Goal: Task Accomplishment & Management: Manage account settings

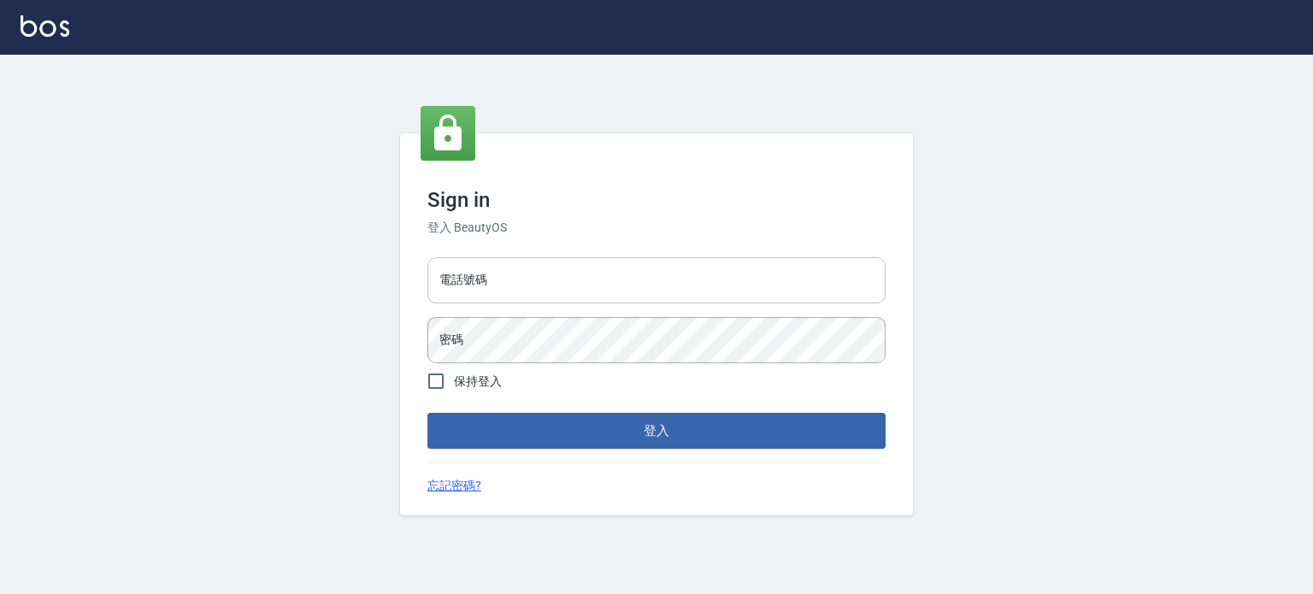
click at [473, 274] on input "電話號碼" at bounding box center [656, 280] width 458 height 46
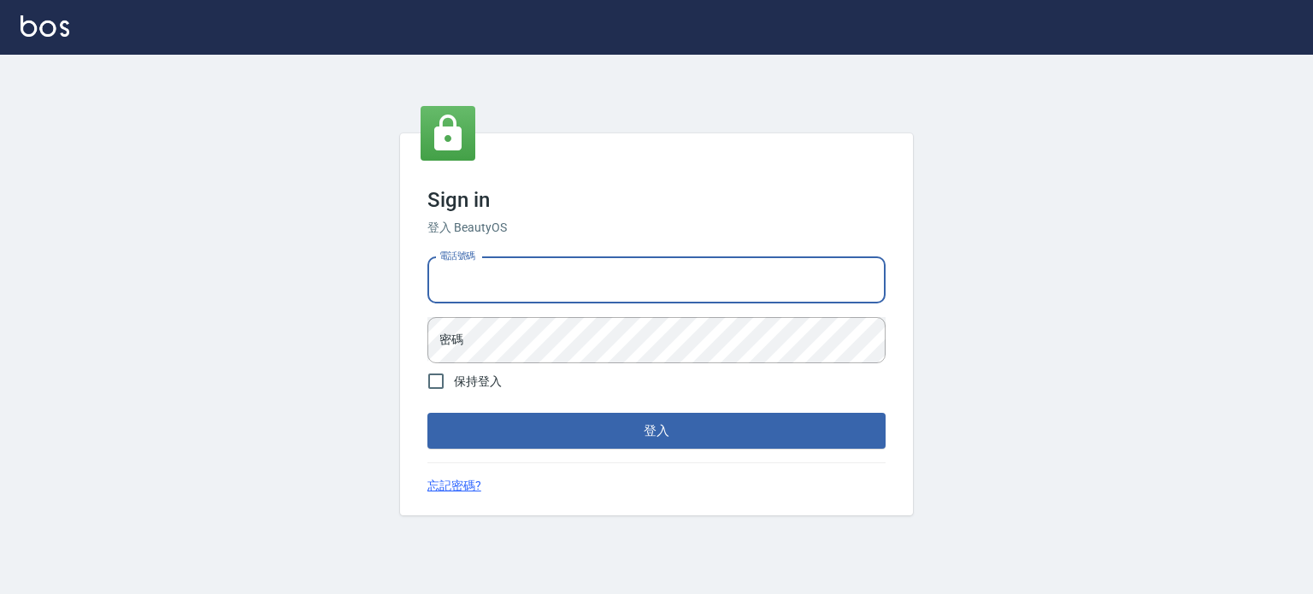
type input "0977239969"
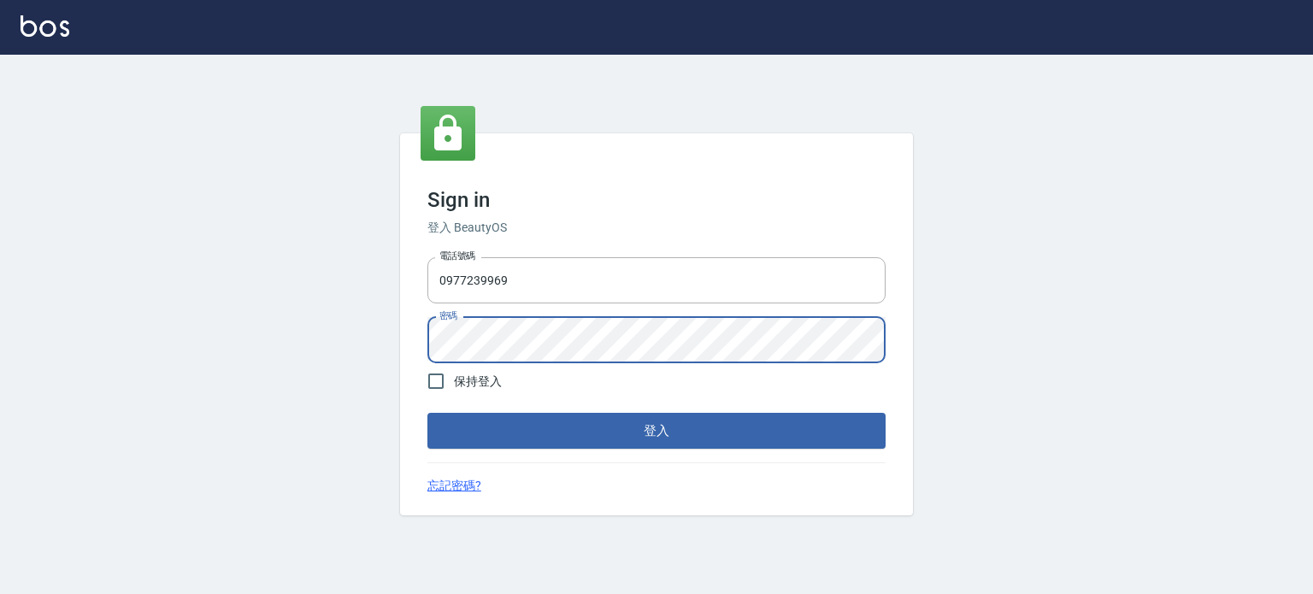
click at [427, 413] on button "登入" at bounding box center [656, 431] width 458 height 36
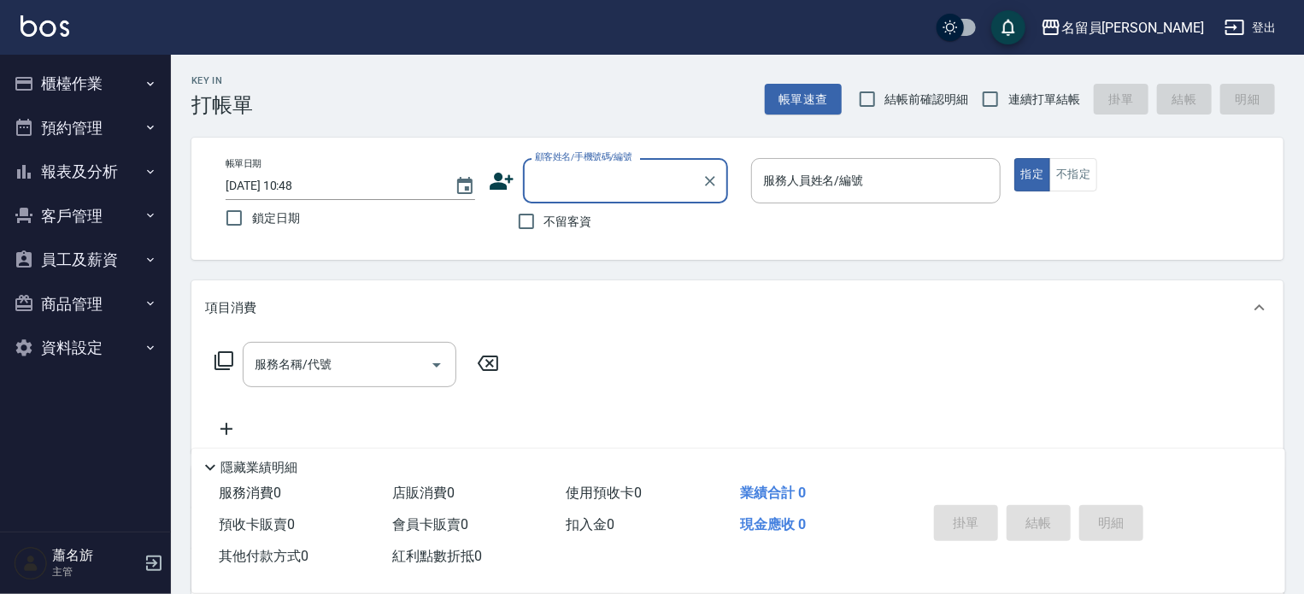
click at [101, 91] on button "櫃檯作業" at bounding box center [85, 84] width 157 height 44
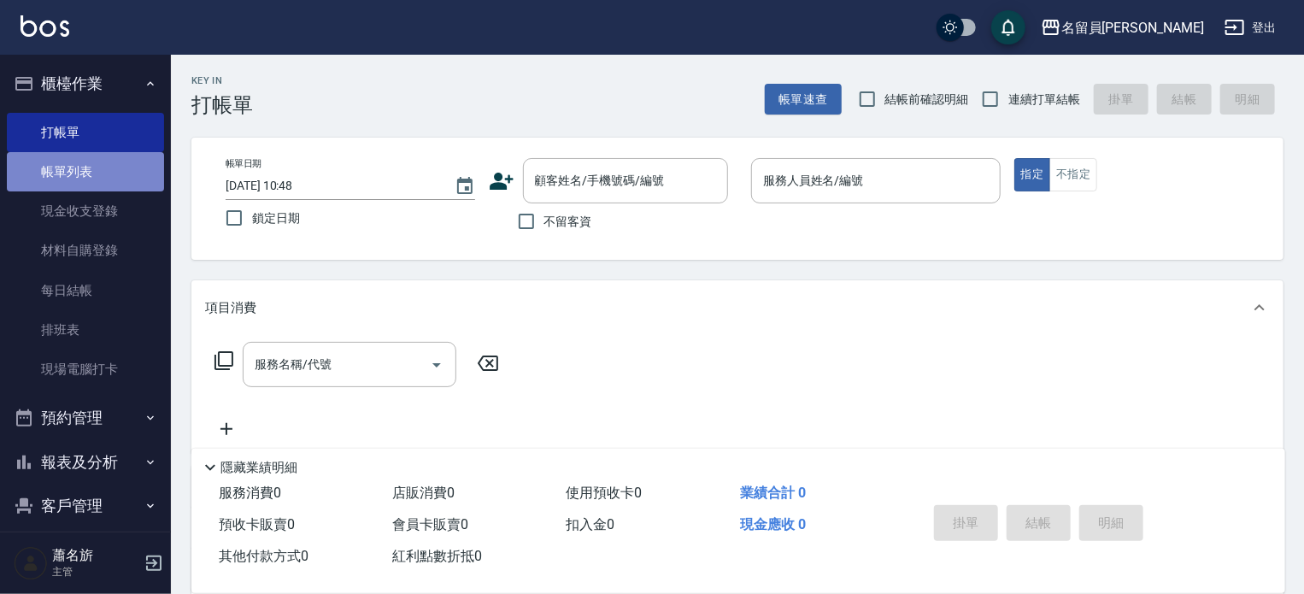
click at [92, 164] on link "帳單列表" at bounding box center [85, 171] width 157 height 39
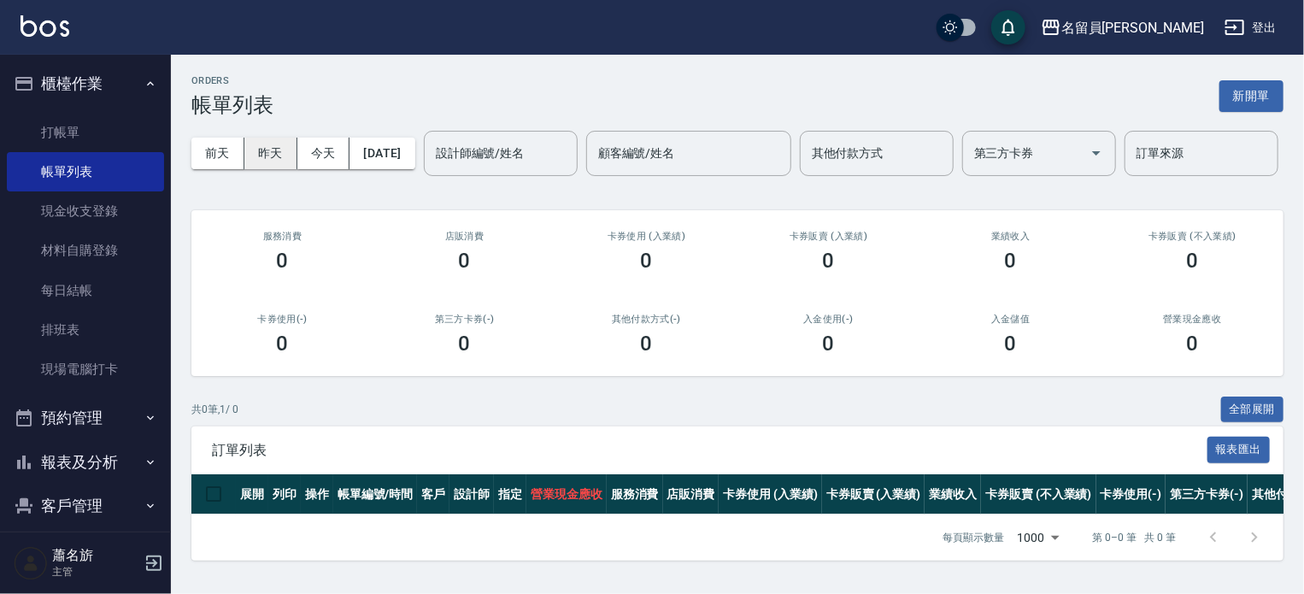
click at [284, 153] on button "昨天" at bounding box center [270, 154] width 53 height 32
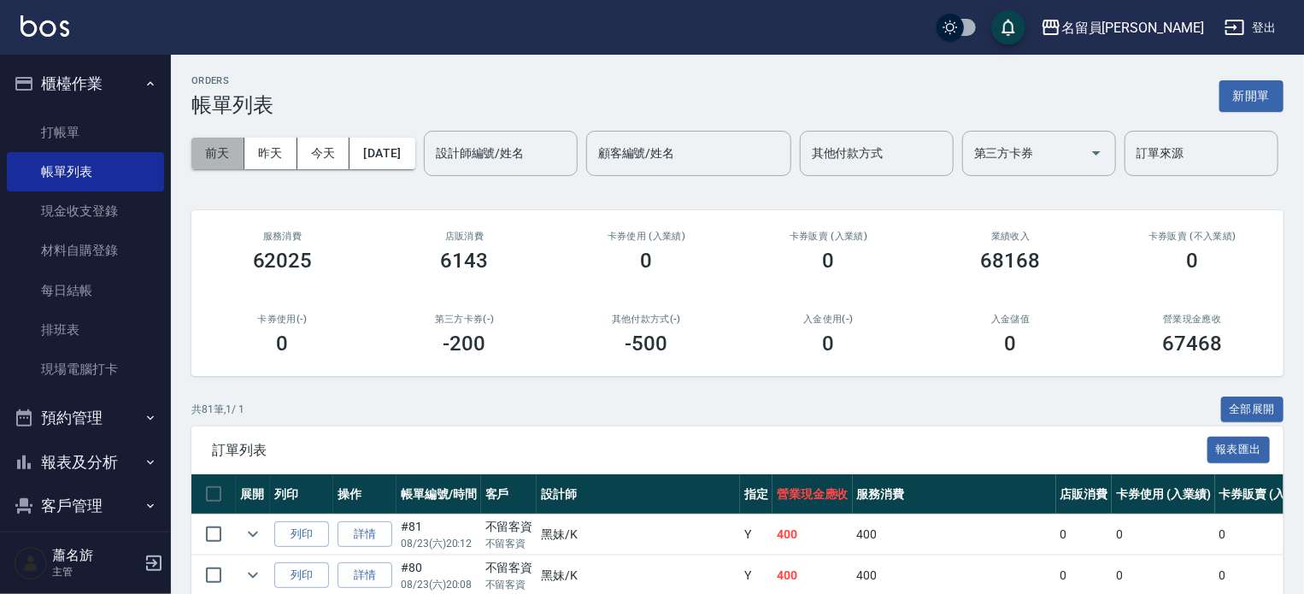
click at [212, 160] on button "前天" at bounding box center [217, 154] width 53 height 32
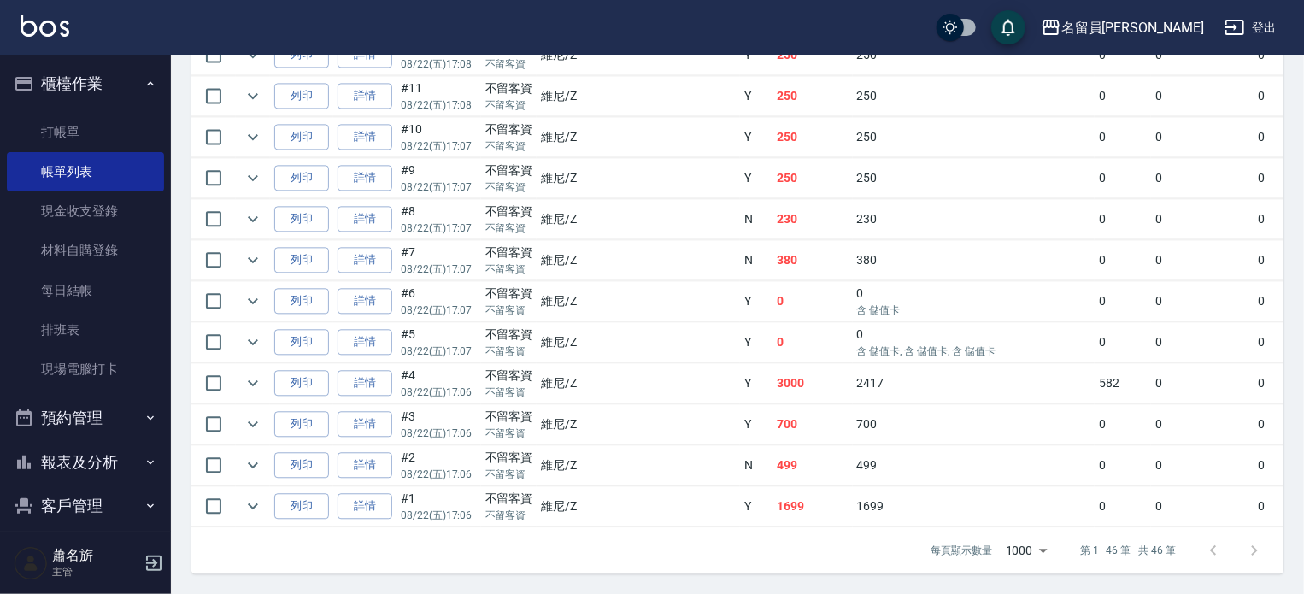
scroll to position [1925, 0]
click at [382, 370] on link "詳情" at bounding box center [365, 383] width 55 height 26
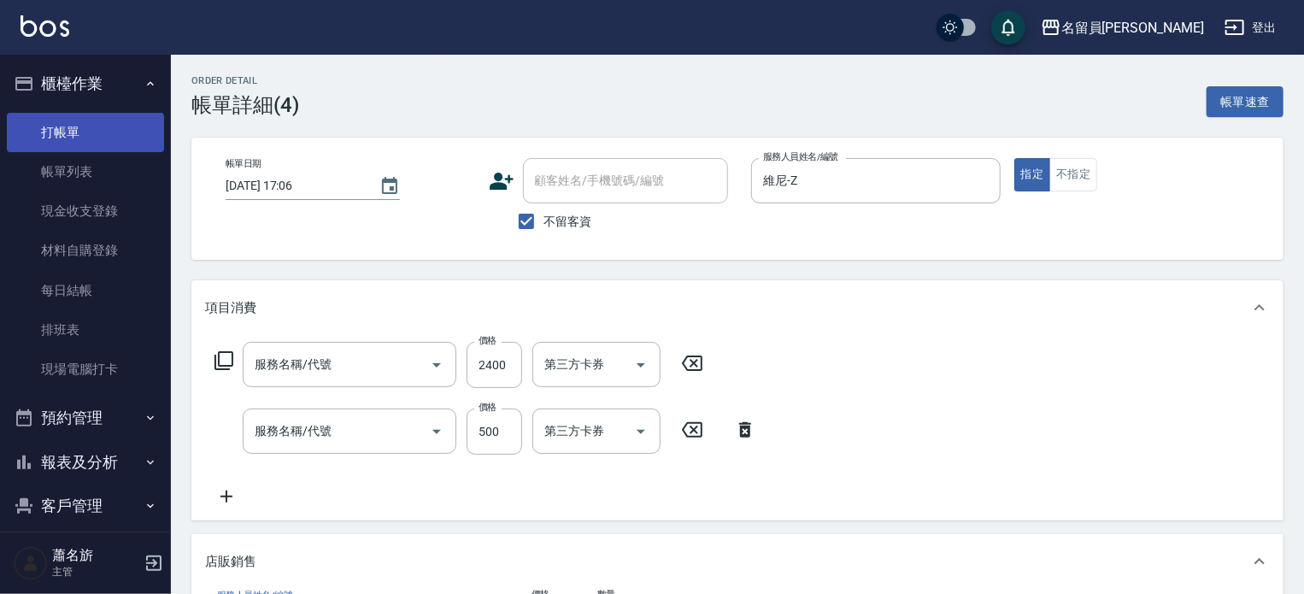
type input "[DATE] 17:06"
checkbox input "true"
type input "維尼-Z"
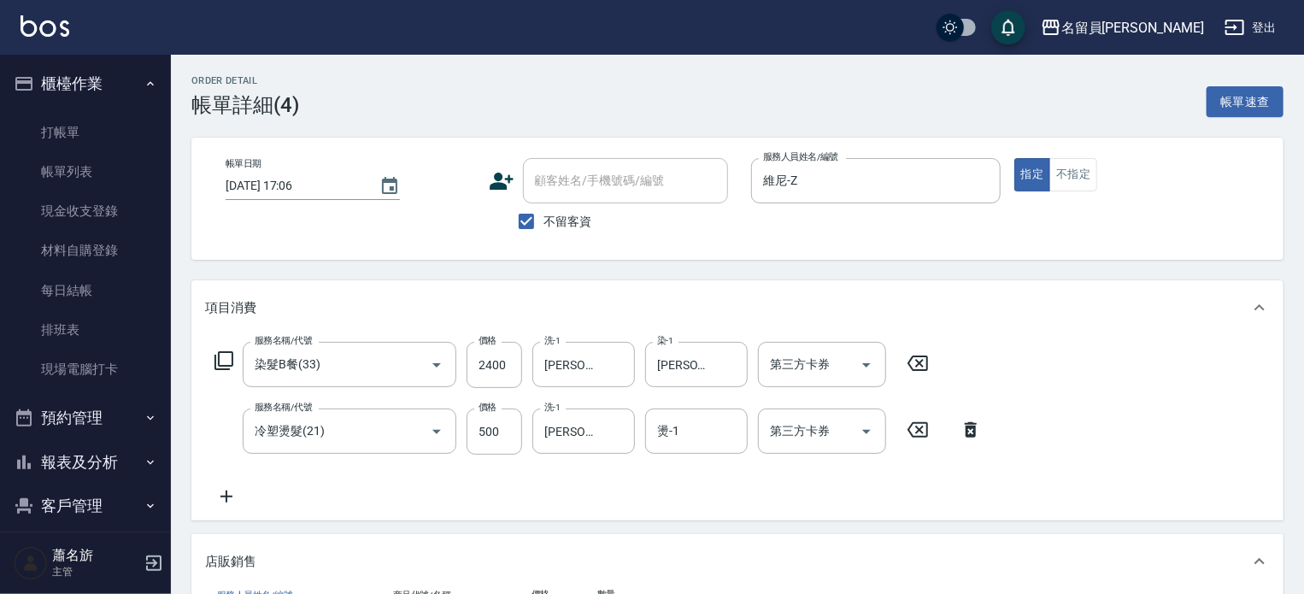
type input "染髮B餐(33)"
type input "冷塑燙髮(21)"
type input "水水沁涼洗護組"
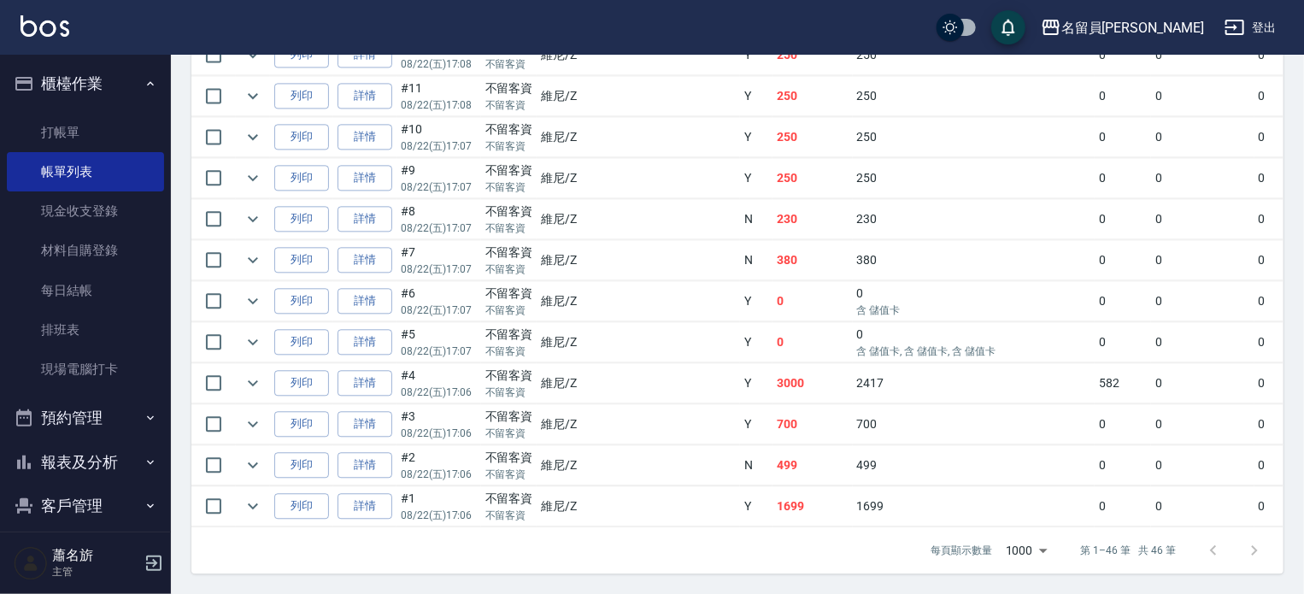
scroll to position [1925, 0]
click at [370, 370] on link "詳情" at bounding box center [365, 383] width 55 height 26
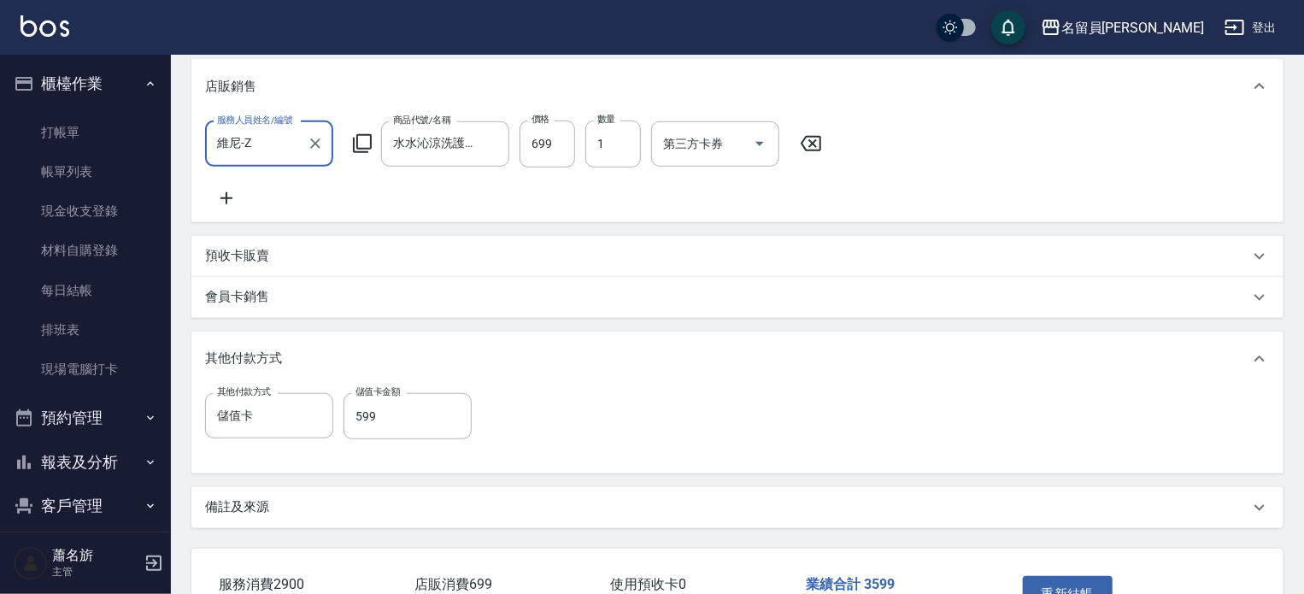
scroll to position [513, 0]
